Goal: Check status: Check status

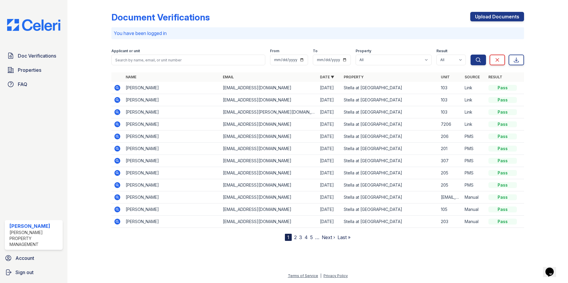
click at [117, 99] on icon at bounding box center [116, 99] width 1 height 1
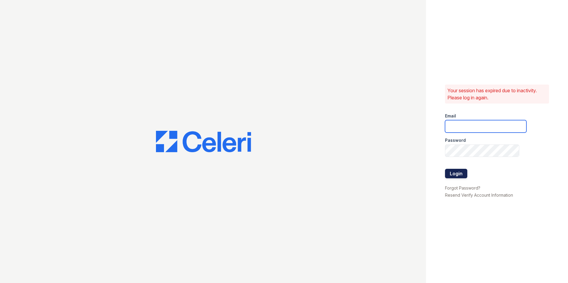
type input "Stellaleasing@loganpm.com"
click at [454, 171] on button "Login" at bounding box center [456, 174] width 22 height 10
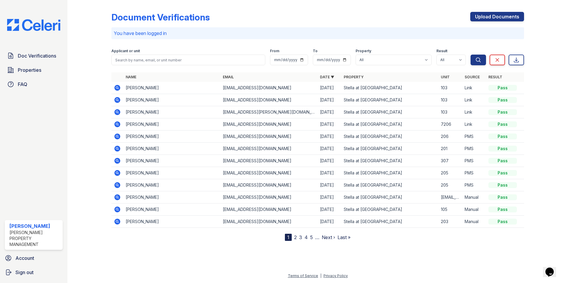
click at [116, 100] on icon at bounding box center [117, 100] width 7 height 7
click at [118, 86] on icon at bounding box center [117, 88] width 6 height 6
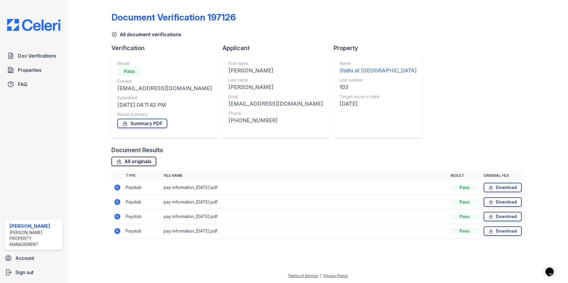
click at [132, 160] on link "All originals" at bounding box center [133, 162] width 45 height 10
click at [40, 57] on span "Doc Verifications" at bounding box center [37, 55] width 38 height 7
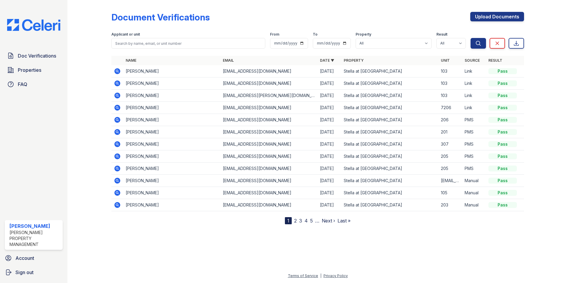
click at [118, 95] on icon at bounding box center [117, 95] width 7 height 7
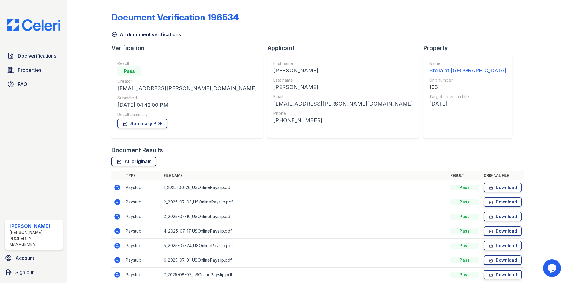
click at [130, 163] on link "All originals" at bounding box center [133, 162] width 45 height 10
click at [219, 161] on div "All originals" at bounding box center [317, 162] width 413 height 10
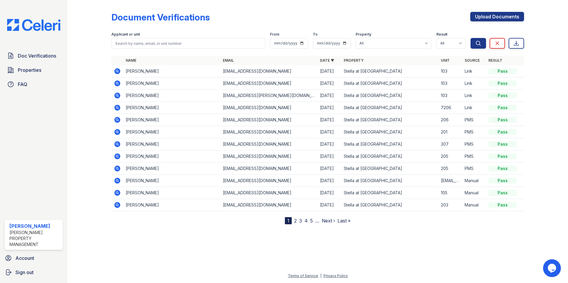
click at [117, 83] on icon at bounding box center [116, 82] width 1 height 1
click at [118, 69] on icon at bounding box center [117, 71] width 6 height 6
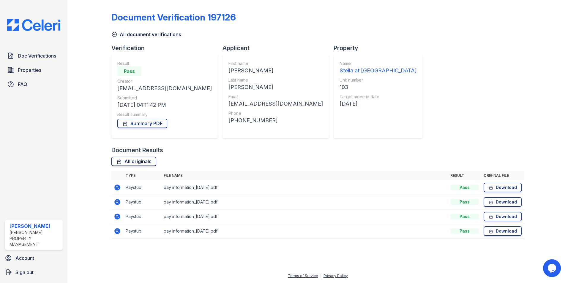
click at [137, 161] on link "All originals" at bounding box center [133, 162] width 45 height 10
